Goal: Information Seeking & Learning: Check status

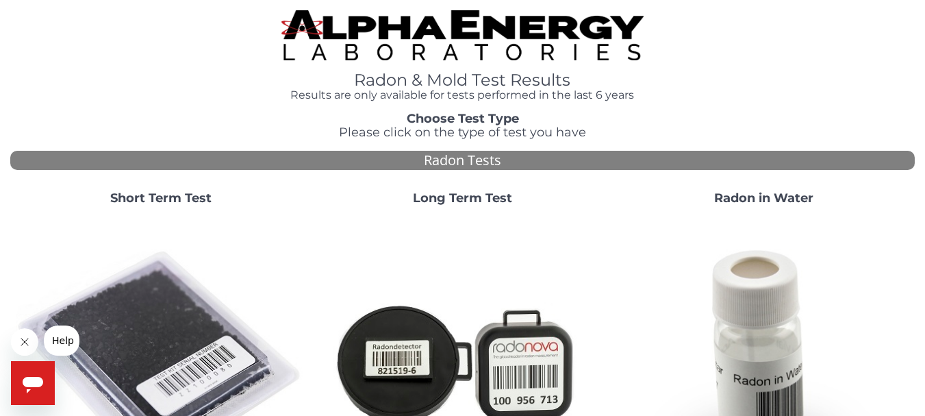
click at [180, 187] on div "Short Term Test" at bounding box center [160, 344] width 301 height 326
click at [173, 192] on strong "Short Term Test" at bounding box center [160, 197] width 101 height 15
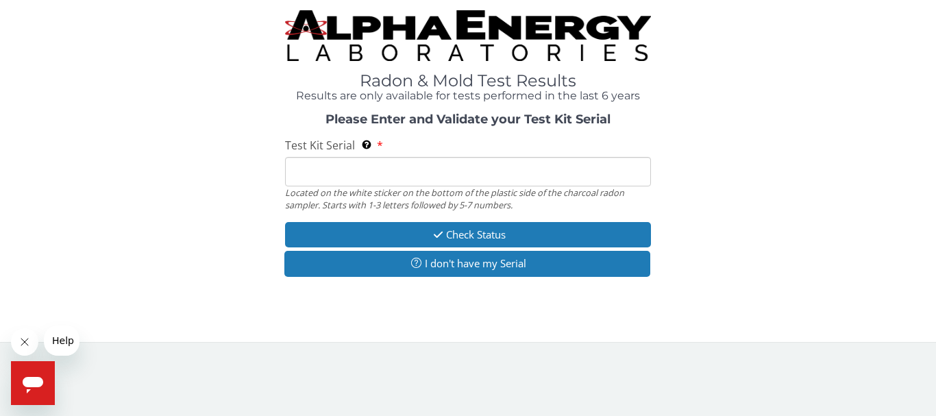
click at [399, 167] on input "Test Kit Serial Located on the white sticker on the bottom of the plastic side …" at bounding box center [468, 171] width 366 height 29
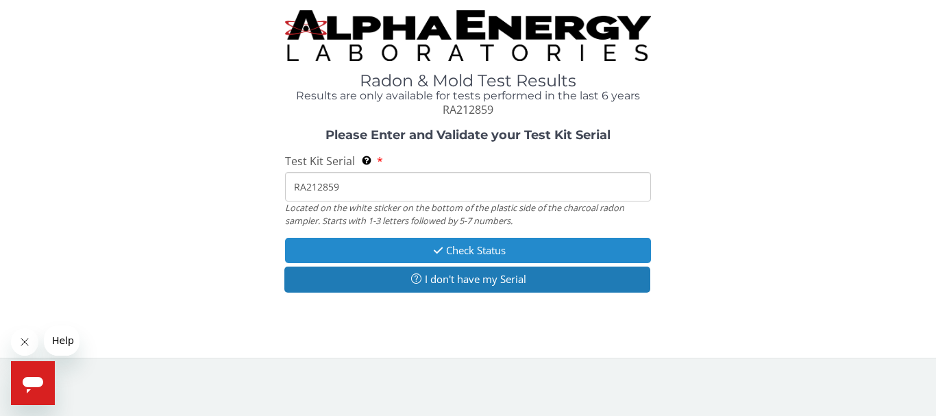
type input "RA212859"
click at [464, 249] on button "Check Status" at bounding box center [468, 250] width 366 height 25
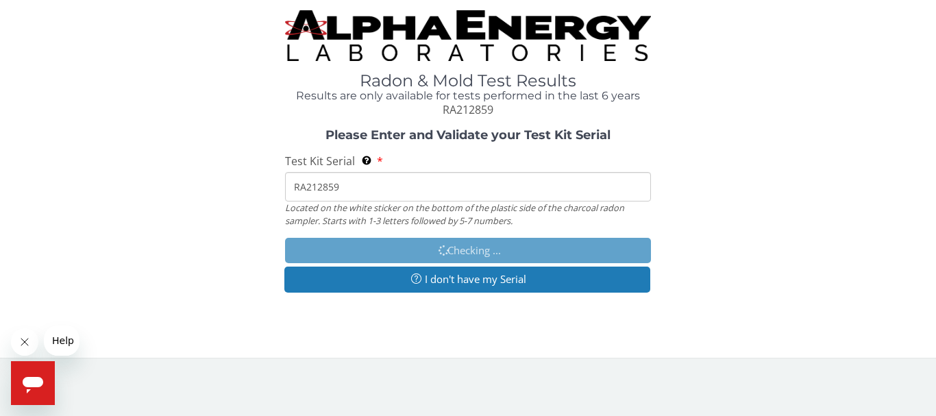
drag, startPoint x: 349, startPoint y: 186, endPoint x: 278, endPoint y: 194, distance: 71.0
click at [278, 194] on div "Please Enter and Validate your Test Kit Serial Test Kit Serial Located on the w…" at bounding box center [467, 212] width 915 height 167
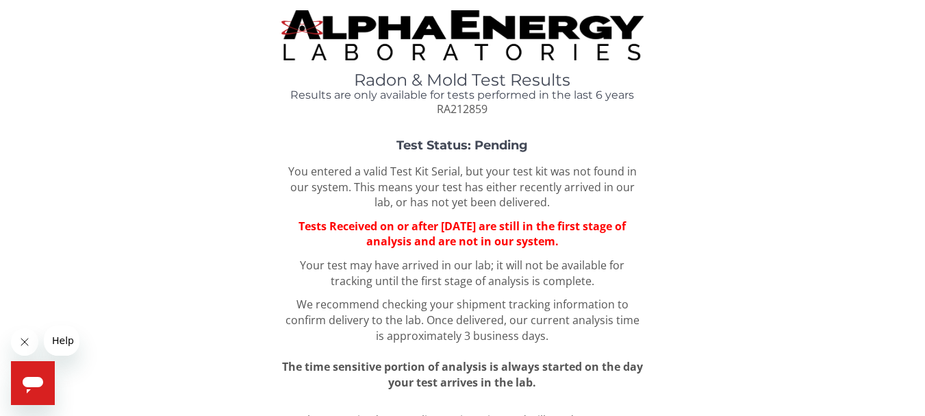
click at [345, 184] on p "You entered a valid Test Kit Serial, but your test kit was not found in our sys…" at bounding box center [463, 187] width 362 height 47
